Goal: Task Accomplishment & Management: Use online tool/utility

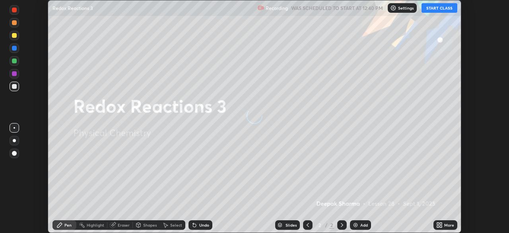
scroll to position [233, 509]
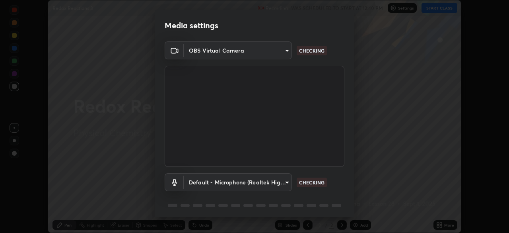
type input "c7661abdb2026871ead36f205add4b28eed2acd2256a3062a57d90756d6a7fda"
type input "default"
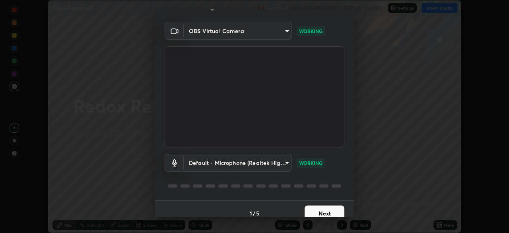
click at [314, 209] on button "Next" at bounding box center [325, 213] width 40 height 16
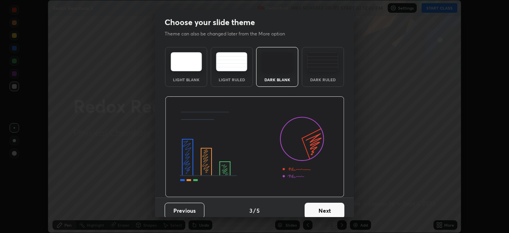
click at [316, 207] on button "Next" at bounding box center [325, 211] width 40 height 16
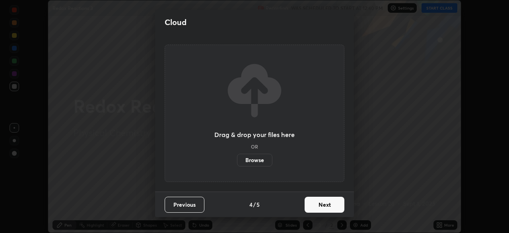
click at [320, 207] on button "Next" at bounding box center [325, 205] width 40 height 16
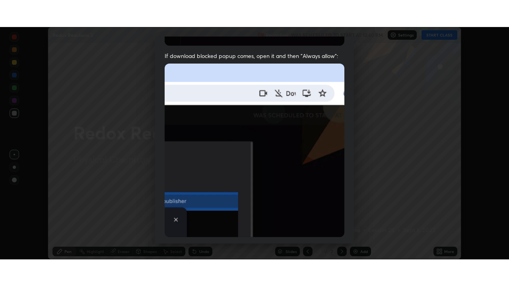
scroll to position [179, 0]
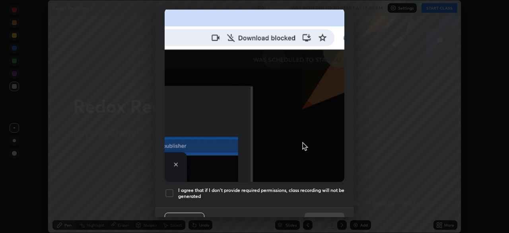
click at [311, 187] on h5 "I agree that if I don't provide required permissions, class recording will not …" at bounding box center [261, 193] width 166 height 12
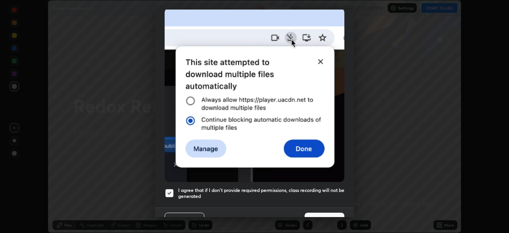
click at [314, 212] on button "Done" at bounding box center [325, 220] width 40 height 16
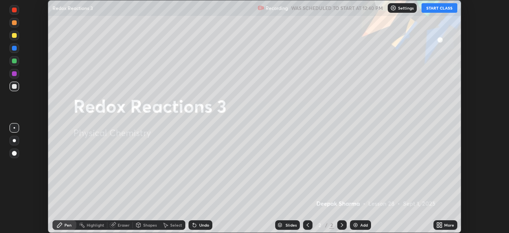
click at [450, 9] on button "START CLASS" at bounding box center [440, 8] width 36 height 10
click at [441, 223] on icon at bounding box center [441, 223] width 2 height 2
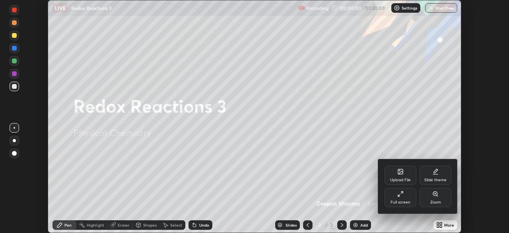
click at [404, 201] on div "Full screen" at bounding box center [401, 202] width 20 height 4
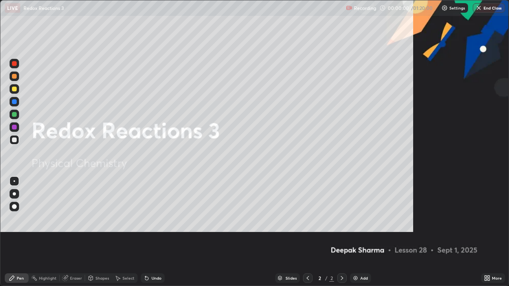
scroll to position [286, 509]
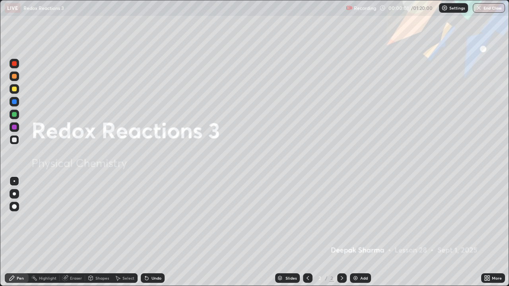
click at [353, 232] on div "Add" at bounding box center [360, 279] width 21 height 10
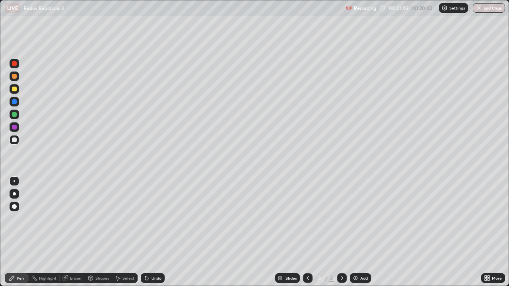
click at [15, 89] on div at bounding box center [14, 89] width 5 height 5
click at [14, 77] on div at bounding box center [14, 76] width 5 height 5
click at [18, 88] on div at bounding box center [15, 89] width 10 height 10
click at [18, 80] on div at bounding box center [15, 76] width 10 height 13
click at [16, 136] on div at bounding box center [15, 140] width 10 height 10
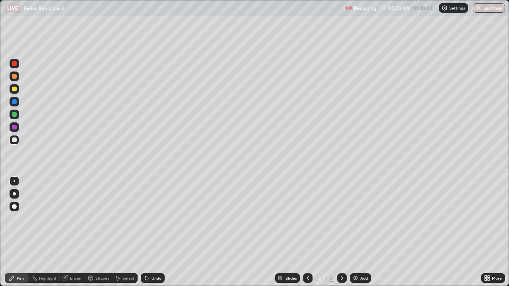
click at [18, 127] on div at bounding box center [15, 128] width 10 height 10
click at [15, 140] on div at bounding box center [14, 140] width 5 height 5
click at [14, 97] on div at bounding box center [15, 102] width 10 height 10
click at [356, 232] on img at bounding box center [356, 278] width 6 height 6
click at [18, 88] on div at bounding box center [15, 89] width 10 height 10
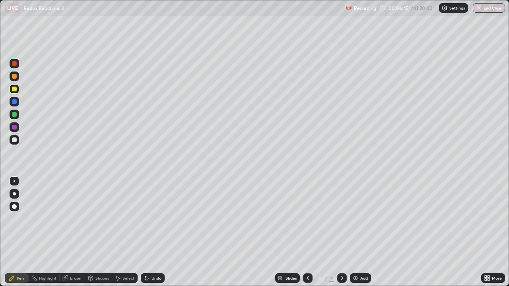
click at [145, 232] on icon at bounding box center [146, 278] width 3 height 3
click at [74, 232] on div "Eraser" at bounding box center [76, 279] width 12 height 4
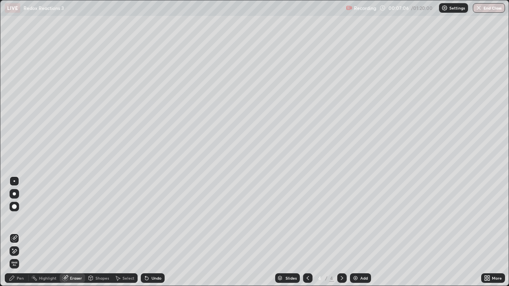
click at [18, 232] on div "Pen" at bounding box center [17, 279] width 24 height 10
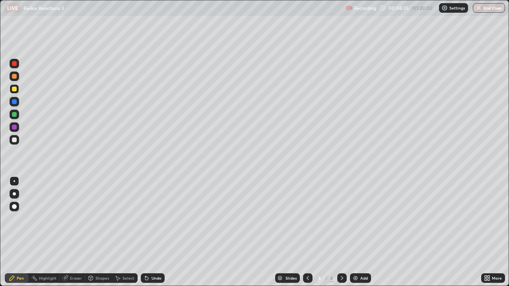
click at [15, 140] on div at bounding box center [14, 140] width 5 height 5
click at [17, 125] on div at bounding box center [15, 128] width 10 height 10
click at [17, 111] on div at bounding box center [15, 115] width 10 height 10
click at [71, 232] on div "Eraser" at bounding box center [76, 279] width 12 height 4
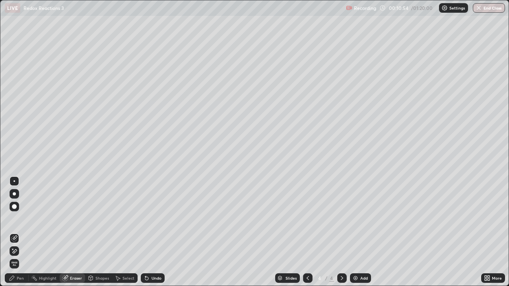
click at [16, 232] on div "Pen" at bounding box center [17, 279] width 24 height 10
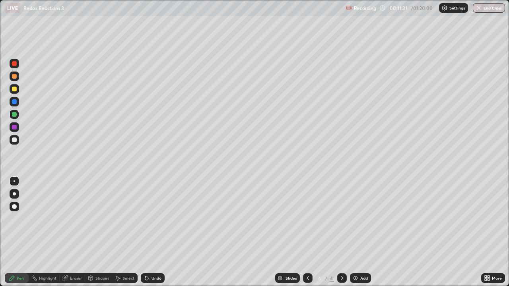
click at [18, 139] on div at bounding box center [15, 140] width 10 height 10
click at [17, 115] on div at bounding box center [15, 115] width 10 height 10
click at [358, 232] on img at bounding box center [356, 278] width 6 height 6
click at [18, 90] on div at bounding box center [15, 89] width 10 height 10
click at [16, 114] on div at bounding box center [14, 114] width 5 height 5
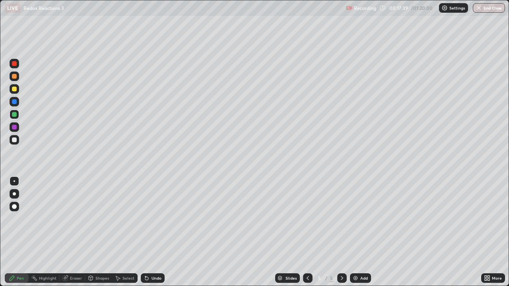
click at [18, 77] on div at bounding box center [15, 77] width 10 height 10
click at [18, 138] on div at bounding box center [15, 140] width 10 height 10
click at [18, 77] on div at bounding box center [15, 77] width 10 height 10
click at [15, 140] on div at bounding box center [14, 140] width 5 height 5
click at [306, 232] on div at bounding box center [308, 279] width 10 height 16
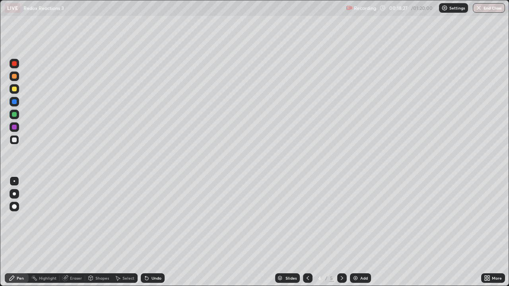
click at [343, 232] on icon at bounding box center [342, 278] width 6 height 6
click at [353, 232] on img at bounding box center [356, 278] width 6 height 6
click at [15, 89] on div at bounding box center [14, 89] width 5 height 5
click at [16, 75] on div at bounding box center [14, 76] width 5 height 5
click at [15, 126] on div at bounding box center [14, 127] width 5 height 5
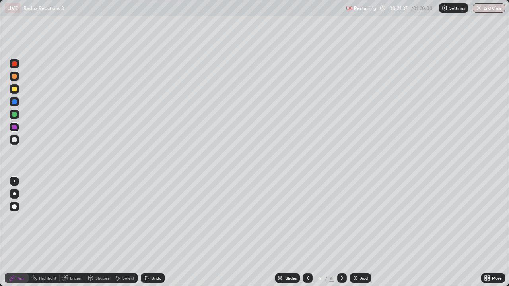
click at [16, 138] on div at bounding box center [15, 140] width 10 height 10
click at [18, 77] on div at bounding box center [15, 77] width 10 height 10
click at [18, 126] on div at bounding box center [15, 128] width 10 height 10
click at [18, 139] on div at bounding box center [15, 140] width 10 height 10
click at [16, 77] on div at bounding box center [14, 76] width 5 height 5
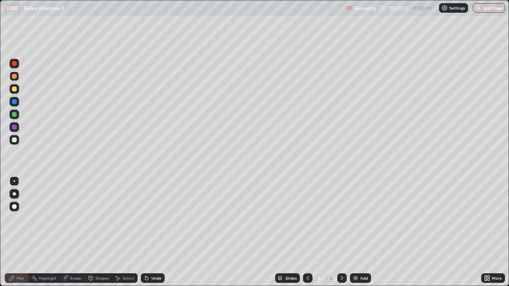
click at [16, 128] on div at bounding box center [14, 127] width 5 height 5
click at [15, 140] on div at bounding box center [14, 140] width 5 height 5
click at [361, 232] on div "Add" at bounding box center [364, 279] width 8 height 4
click at [18, 89] on div at bounding box center [15, 89] width 10 height 10
click at [18, 117] on div at bounding box center [15, 115] width 10 height 10
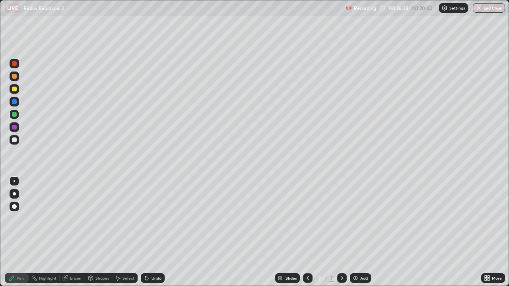
click at [16, 75] on div at bounding box center [14, 76] width 5 height 5
click at [16, 128] on div at bounding box center [14, 127] width 5 height 5
click at [18, 100] on div at bounding box center [15, 102] width 10 height 10
click at [17, 139] on div at bounding box center [15, 140] width 10 height 10
click at [19, 102] on div at bounding box center [15, 102] width 10 height 10
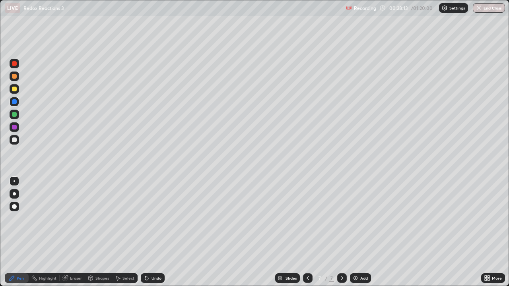
click at [15, 127] on div at bounding box center [14, 127] width 5 height 5
click at [16, 101] on div at bounding box center [14, 101] width 5 height 5
click at [16, 140] on div at bounding box center [14, 140] width 5 height 5
click at [152, 232] on div "Undo" at bounding box center [157, 279] width 10 height 4
click at [16, 102] on div at bounding box center [14, 101] width 5 height 5
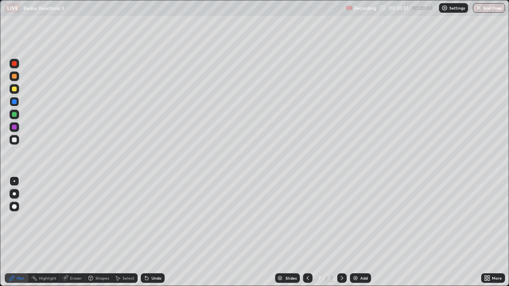
click at [363, 232] on div "Add" at bounding box center [364, 279] width 8 height 4
click at [18, 88] on div at bounding box center [15, 89] width 10 height 10
click at [14, 137] on div at bounding box center [15, 140] width 10 height 10
click at [362, 232] on div "Add" at bounding box center [364, 279] width 8 height 4
click at [18, 90] on div at bounding box center [15, 89] width 10 height 10
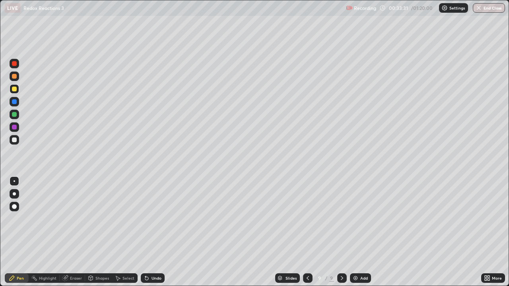
click at [148, 232] on icon at bounding box center [147, 278] width 6 height 6
click at [150, 232] on div "Undo" at bounding box center [153, 279] width 24 height 10
click at [152, 232] on div "Undo" at bounding box center [157, 279] width 10 height 4
click at [150, 232] on div "Undo" at bounding box center [153, 279] width 24 height 10
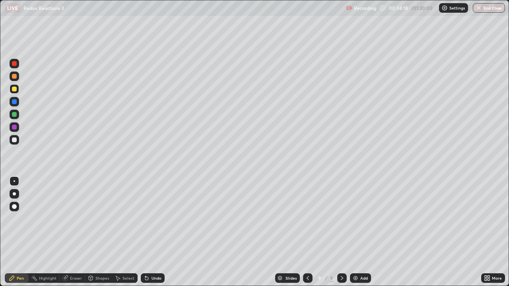
click at [152, 232] on div "Undo" at bounding box center [157, 279] width 10 height 4
click at [18, 115] on div at bounding box center [15, 115] width 10 height 10
click at [16, 89] on div at bounding box center [14, 89] width 5 height 5
click at [361, 232] on div "Add" at bounding box center [364, 279] width 8 height 4
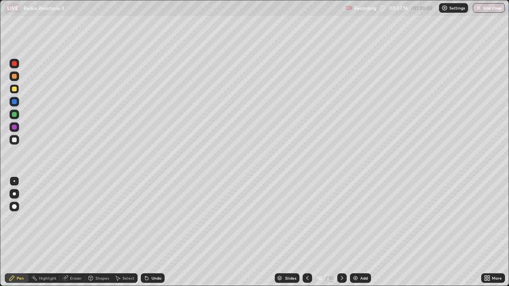
click at [16, 117] on div at bounding box center [14, 114] width 5 height 5
click at [307, 232] on div at bounding box center [308, 279] width 10 height 10
click at [341, 232] on icon at bounding box center [342, 278] width 6 height 6
click at [306, 232] on icon at bounding box center [307, 278] width 6 height 6
click at [341, 232] on icon at bounding box center [342, 278] width 6 height 6
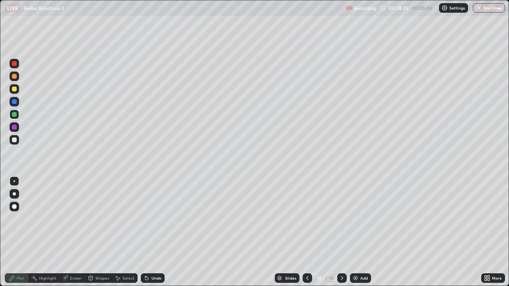
click at [16, 138] on div at bounding box center [15, 140] width 10 height 10
click at [14, 79] on div at bounding box center [15, 77] width 10 height 10
click at [73, 232] on div "Eraser" at bounding box center [76, 279] width 12 height 4
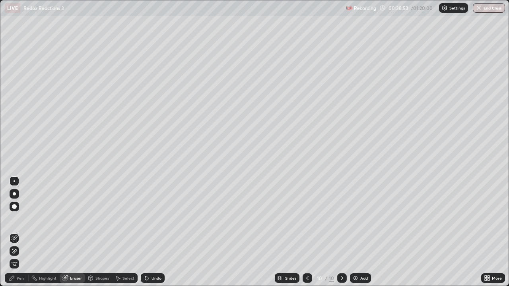
click at [12, 232] on div "Pen" at bounding box center [17, 279] width 24 height 10
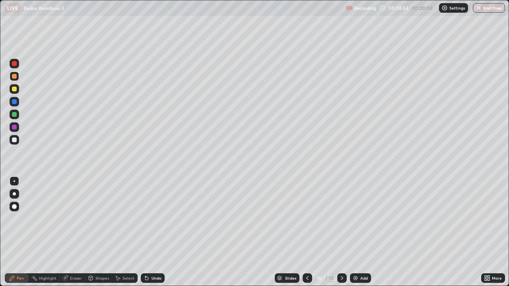
click at [18, 139] on div at bounding box center [15, 140] width 10 height 10
click at [69, 232] on div "Eraser" at bounding box center [72, 279] width 25 height 10
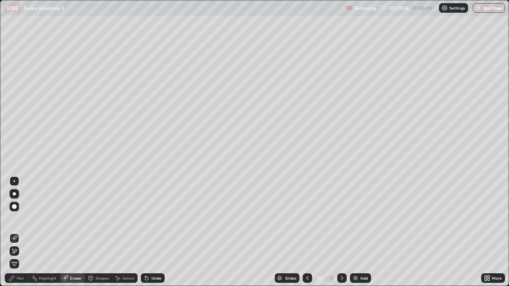
click at [14, 206] on div at bounding box center [14, 207] width 5 height 5
click at [18, 232] on div "Pen" at bounding box center [17, 279] width 24 height 10
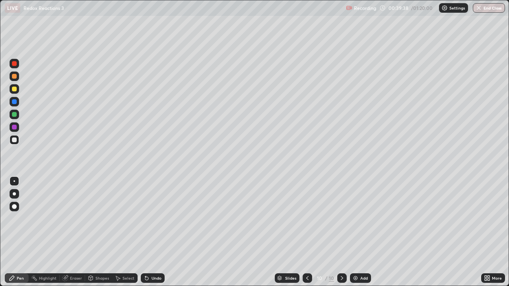
click at [154, 232] on div "Undo" at bounding box center [157, 279] width 10 height 4
click at [153, 232] on div "Undo" at bounding box center [157, 279] width 10 height 4
click at [308, 232] on icon at bounding box center [307, 278] width 6 height 6
click at [341, 232] on icon at bounding box center [342, 278] width 6 height 6
click at [72, 232] on div "Eraser" at bounding box center [76, 279] width 12 height 4
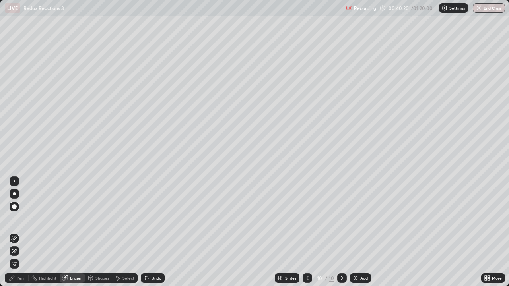
click at [14, 232] on icon at bounding box center [12, 278] width 6 height 6
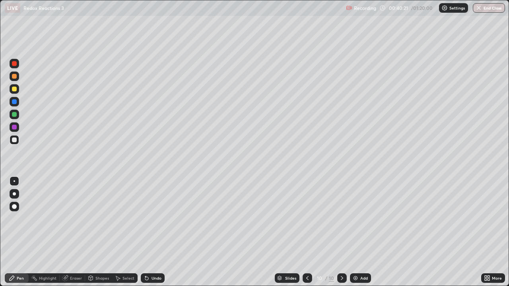
click at [14, 115] on div at bounding box center [14, 114] width 5 height 5
click at [16, 140] on div at bounding box center [14, 140] width 5 height 5
click at [17, 127] on div at bounding box center [15, 128] width 10 height 10
click at [15, 101] on div at bounding box center [14, 101] width 5 height 5
click at [150, 232] on div "Undo" at bounding box center [153, 279] width 24 height 10
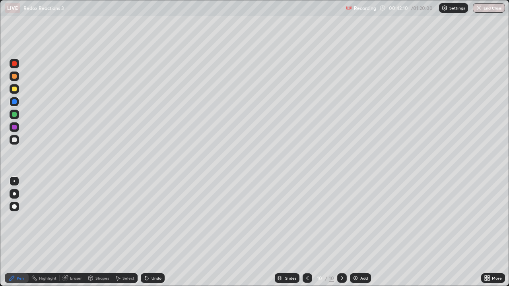
click at [15, 88] on div at bounding box center [14, 89] width 5 height 5
click at [153, 232] on div "Undo" at bounding box center [157, 279] width 10 height 4
click at [161, 232] on div "Undo" at bounding box center [153, 279] width 24 height 10
click at [152, 232] on div "Undo" at bounding box center [157, 279] width 10 height 4
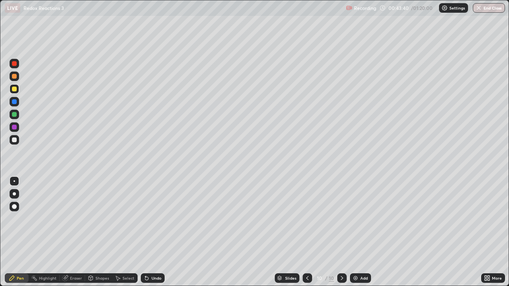
click at [149, 232] on div "Undo" at bounding box center [153, 279] width 24 height 10
click at [18, 142] on div at bounding box center [15, 140] width 10 height 10
click at [370, 232] on div "Add" at bounding box center [360, 279] width 21 height 10
click at [19, 89] on div at bounding box center [15, 89] width 10 height 10
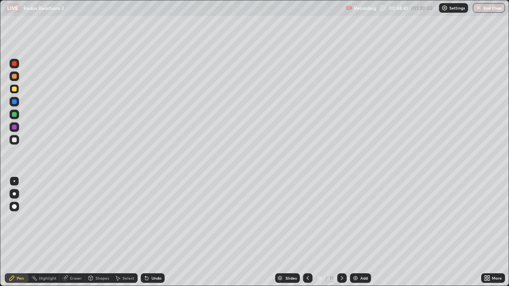
click at [307, 232] on icon at bounding box center [308, 278] width 6 height 6
click at [342, 232] on icon at bounding box center [342, 278] width 6 height 6
click at [18, 113] on div at bounding box center [15, 115] width 10 height 10
click at [154, 232] on div "Undo" at bounding box center [157, 279] width 10 height 4
click at [18, 139] on div at bounding box center [15, 140] width 10 height 10
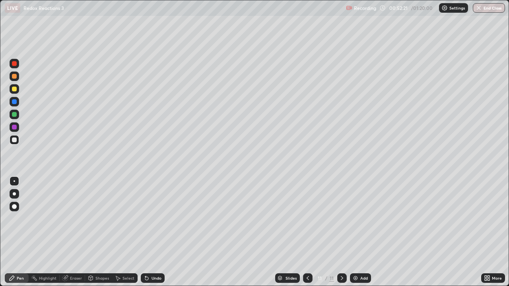
click at [366, 232] on div "Add" at bounding box center [364, 279] width 8 height 4
click at [307, 232] on icon at bounding box center [308, 278] width 6 height 6
click at [341, 232] on icon at bounding box center [342, 278] width 6 height 6
click at [307, 232] on div at bounding box center [308, 279] width 10 height 16
click at [351, 232] on div "Add" at bounding box center [360, 279] width 21 height 10
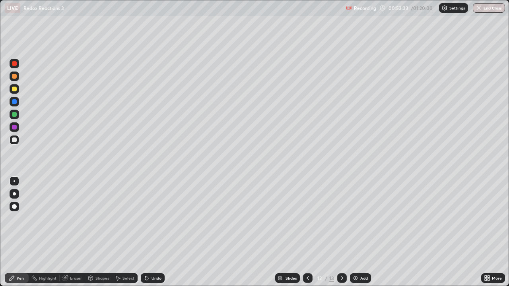
click at [15, 89] on div at bounding box center [14, 89] width 5 height 5
click at [308, 232] on icon at bounding box center [308, 278] width 6 height 6
click at [306, 232] on icon at bounding box center [308, 278] width 6 height 6
click at [340, 232] on icon at bounding box center [342, 278] width 6 height 6
click at [15, 140] on div at bounding box center [14, 140] width 5 height 5
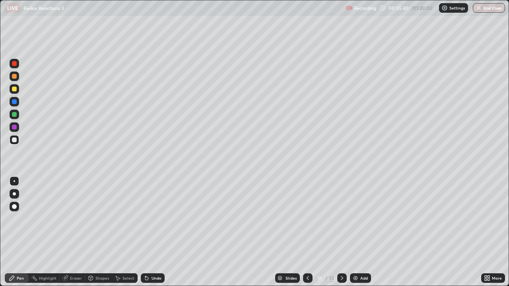
click at [13, 126] on div at bounding box center [14, 127] width 5 height 5
click at [14, 140] on div at bounding box center [14, 140] width 5 height 5
click at [307, 232] on icon at bounding box center [308, 278] width 6 height 6
click at [341, 232] on icon at bounding box center [342, 278] width 6 height 6
click at [357, 232] on img at bounding box center [356, 278] width 6 height 6
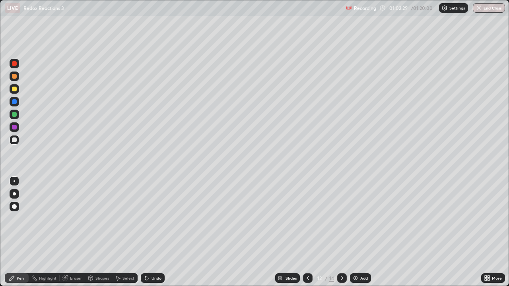
click at [14, 88] on div at bounding box center [14, 89] width 5 height 5
click at [17, 116] on div at bounding box center [15, 115] width 10 height 10
click at [17, 140] on div at bounding box center [15, 140] width 10 height 10
click at [75, 232] on div "Eraser" at bounding box center [72, 279] width 25 height 10
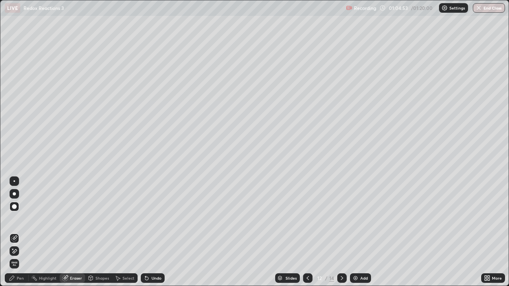
click at [13, 206] on div at bounding box center [14, 207] width 5 height 5
click at [20, 232] on div "Pen" at bounding box center [20, 279] width 7 height 4
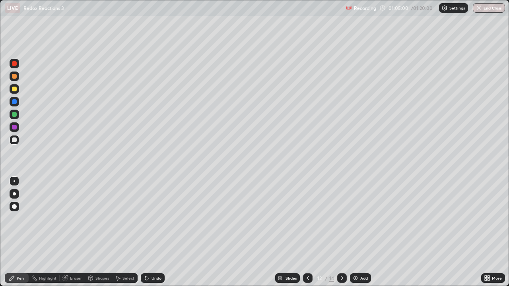
click at [15, 114] on div at bounding box center [14, 114] width 5 height 5
click at [18, 140] on div at bounding box center [15, 140] width 10 height 10
click at [16, 76] on div at bounding box center [14, 76] width 5 height 5
click at [16, 143] on div at bounding box center [15, 140] width 10 height 10
click at [15, 127] on div at bounding box center [14, 127] width 5 height 5
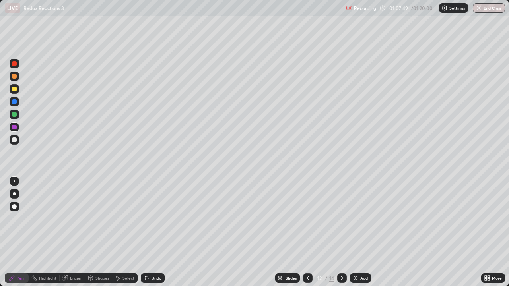
click at [14, 141] on div at bounding box center [14, 140] width 5 height 5
click at [15, 129] on div at bounding box center [14, 127] width 5 height 5
click at [150, 232] on div "Undo" at bounding box center [153, 279] width 24 height 10
click at [16, 101] on div at bounding box center [14, 101] width 5 height 5
click at [18, 127] on div at bounding box center [15, 128] width 10 height 10
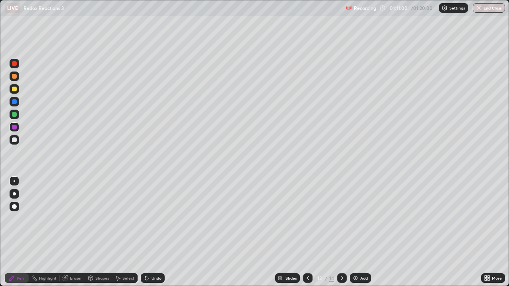
click at [19, 102] on div at bounding box center [15, 102] width 10 height 10
click at [15, 140] on div at bounding box center [14, 140] width 5 height 5
click at [14, 128] on div at bounding box center [14, 127] width 5 height 5
click at [16, 138] on div at bounding box center [14, 140] width 5 height 5
click at [487, 6] on button "End Class" at bounding box center [489, 8] width 31 height 10
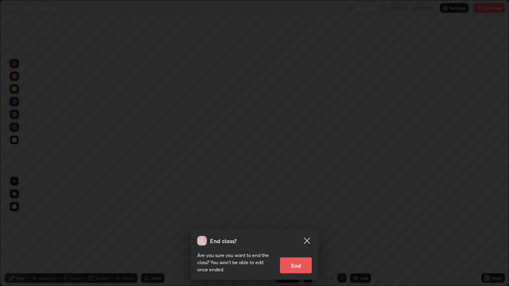
click at [301, 232] on button "End" at bounding box center [296, 266] width 32 height 16
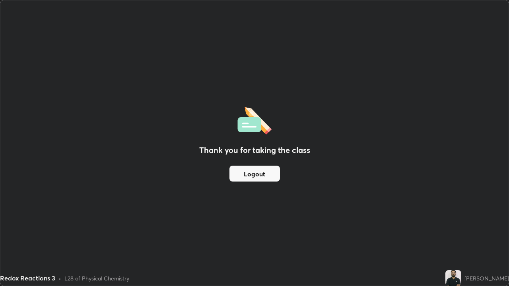
click at [253, 171] on button "Logout" at bounding box center [255, 174] width 51 height 16
